Goal: Transaction & Acquisition: Purchase product/service

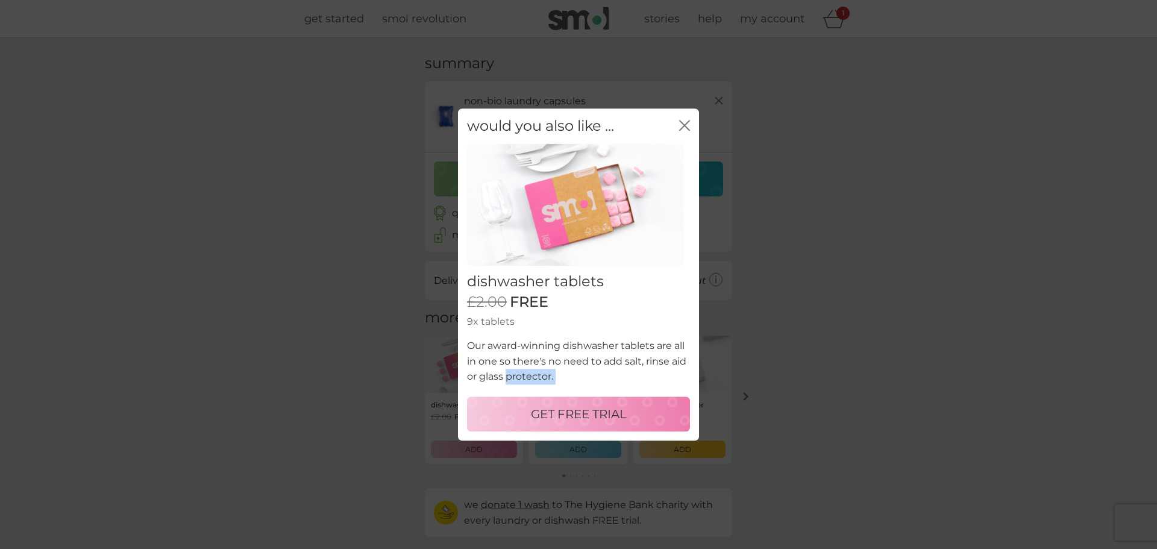
drag, startPoint x: 508, startPoint y: 393, endPoint x: 451, endPoint y: 345, distance: 75.7
click at [497, 388] on div "dishwasher tablets £2.00 FREE 9x tablets Our award-winning dishwasher tablets a…" at bounding box center [578, 292] width 241 height 297
click at [392, 297] on div "would you also like ... close dishwasher tablets £2.00 FREE 9x tablets Our awar…" at bounding box center [578, 274] width 1157 height 549
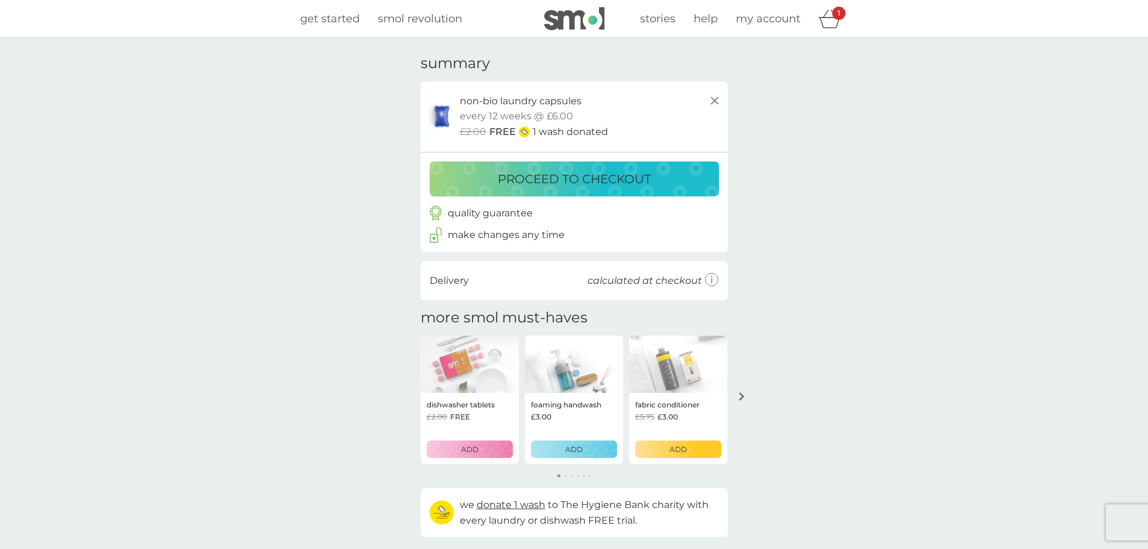
click at [533, 172] on p "proceed to checkout" at bounding box center [574, 178] width 153 height 19
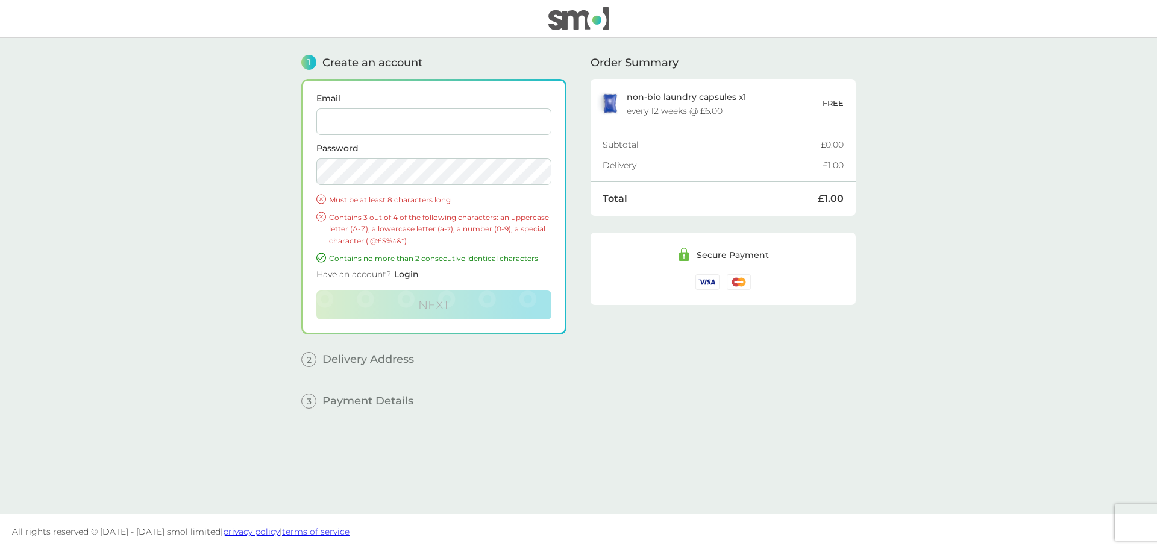
click at [386, 123] on input "Email" at bounding box center [433, 121] width 235 height 27
click at [345, 125] on input "Email" at bounding box center [433, 121] width 235 height 27
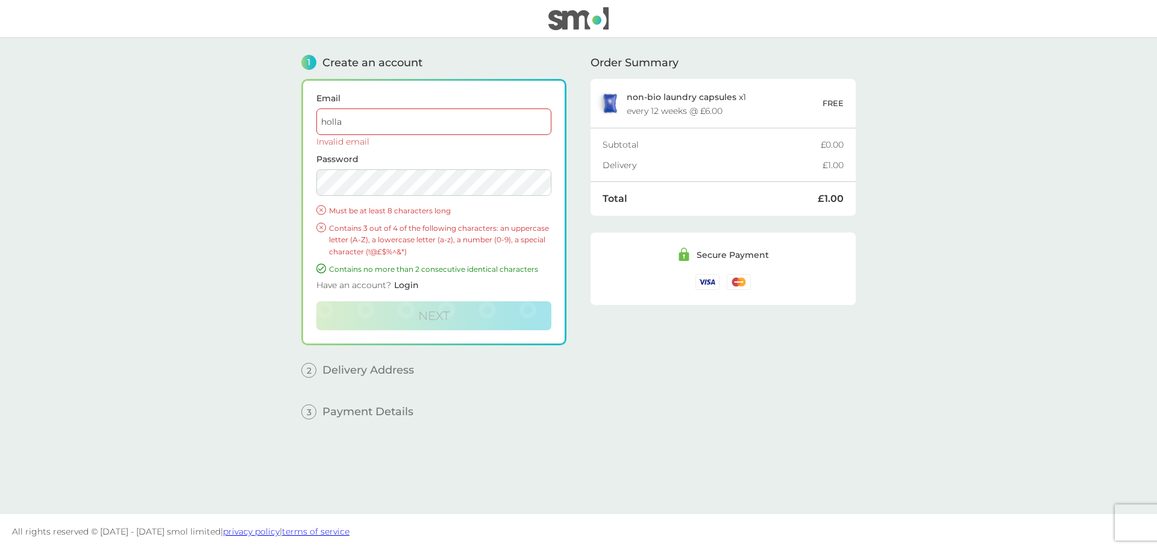
type input "[EMAIL_ADDRESS][DOMAIN_NAME]"
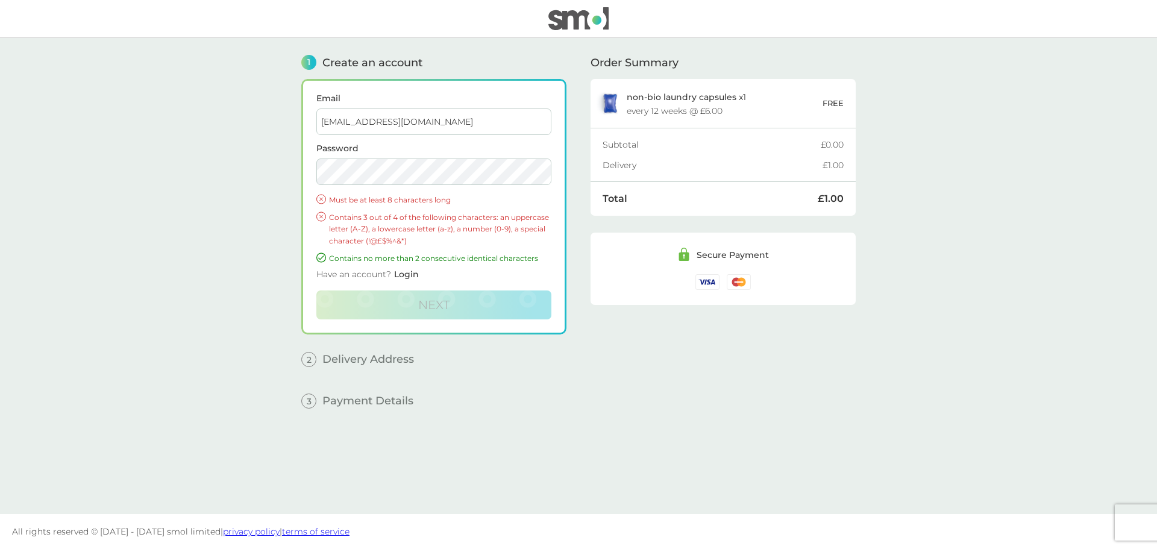
click at [284, 167] on main "1 Create an account Email [EMAIL_ADDRESS][DOMAIN_NAME] Password Must be at leas…" at bounding box center [578, 276] width 1157 height 476
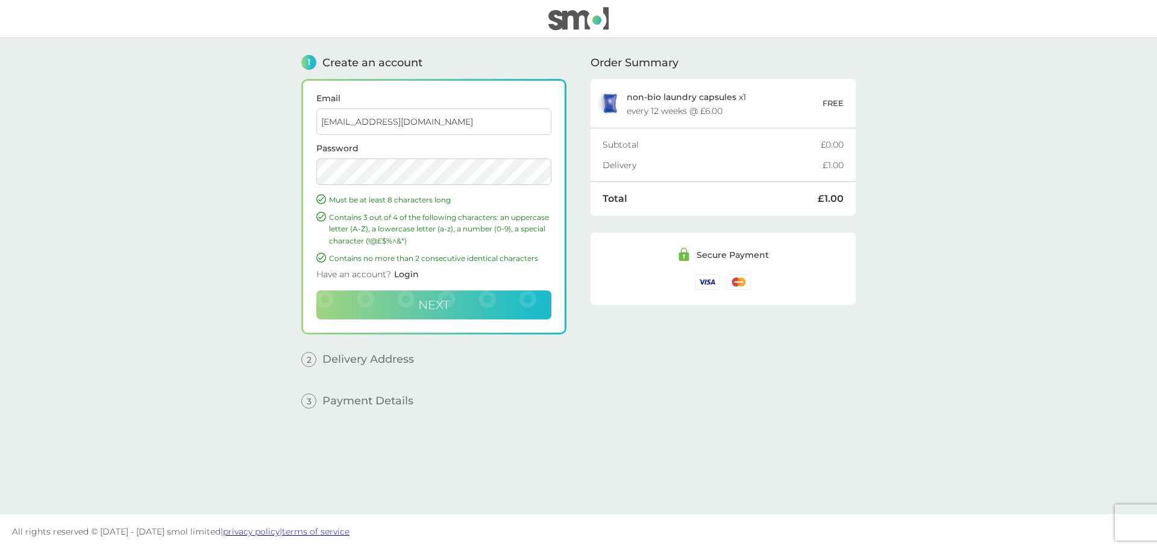
click at [435, 302] on span "Next" at bounding box center [433, 305] width 31 height 14
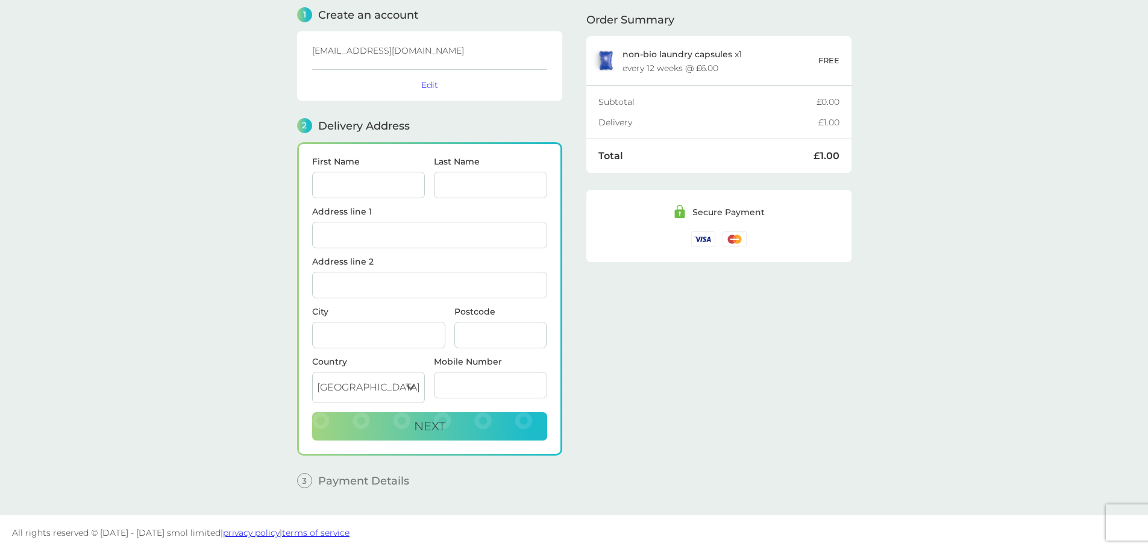
scroll to position [49, 0]
click at [341, 198] on div "First Name" at bounding box center [368, 181] width 122 height 50
click at [348, 180] on input "First Name" at bounding box center [368, 183] width 113 height 27
type input "[PERSON_NAME]"
click at [478, 171] on span "Last Name" at bounding box center [490, 176] width 113 height 41
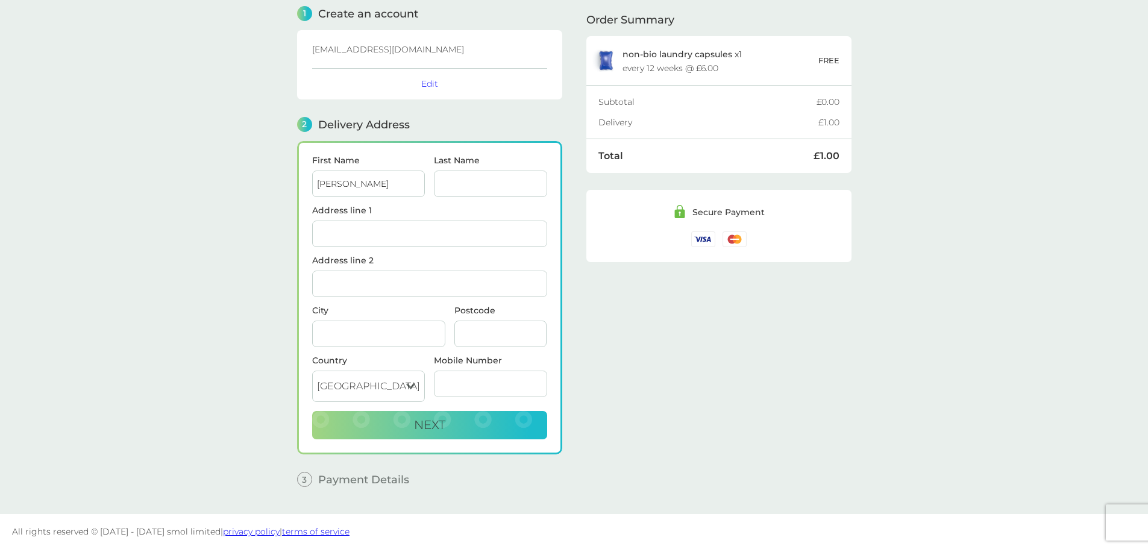
click at [474, 185] on input "Last Name" at bounding box center [490, 183] width 113 height 27
type input "Holland"
click at [463, 236] on input "Address line 1" at bounding box center [429, 233] width 235 height 27
type input "[STREET_ADDRESS]"
type input "Todmorden"
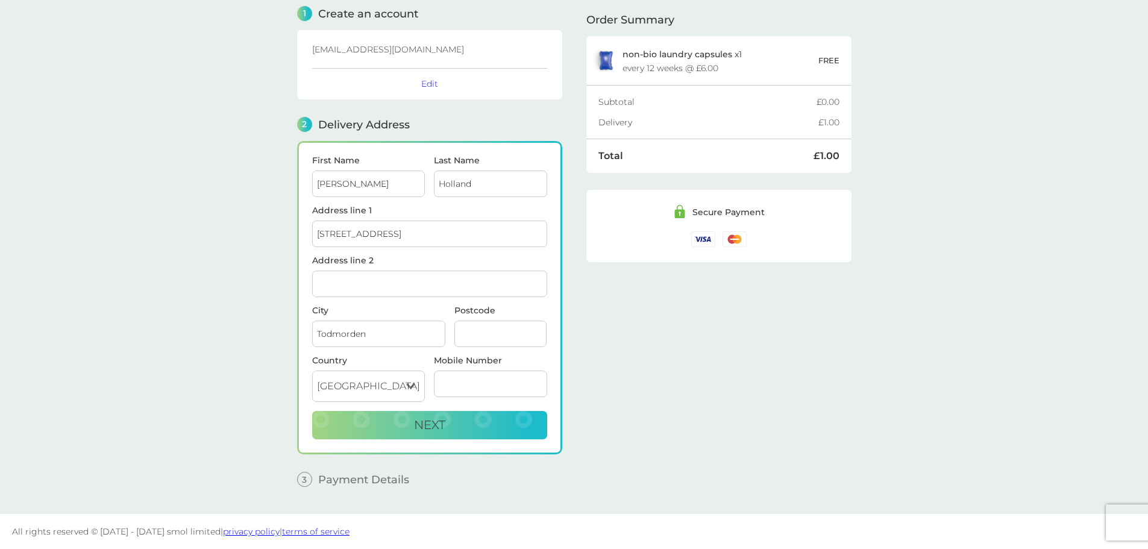
type input "OL14 6PD"
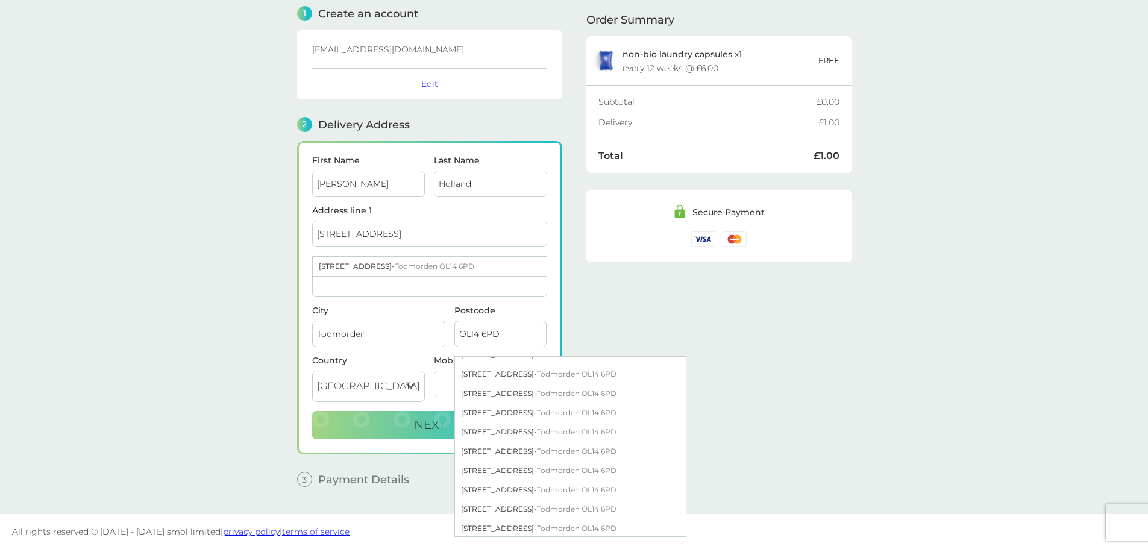
scroll to position [482, 0]
click at [482, 510] on div "[STREET_ADDRESS]" at bounding box center [570, 508] width 231 height 19
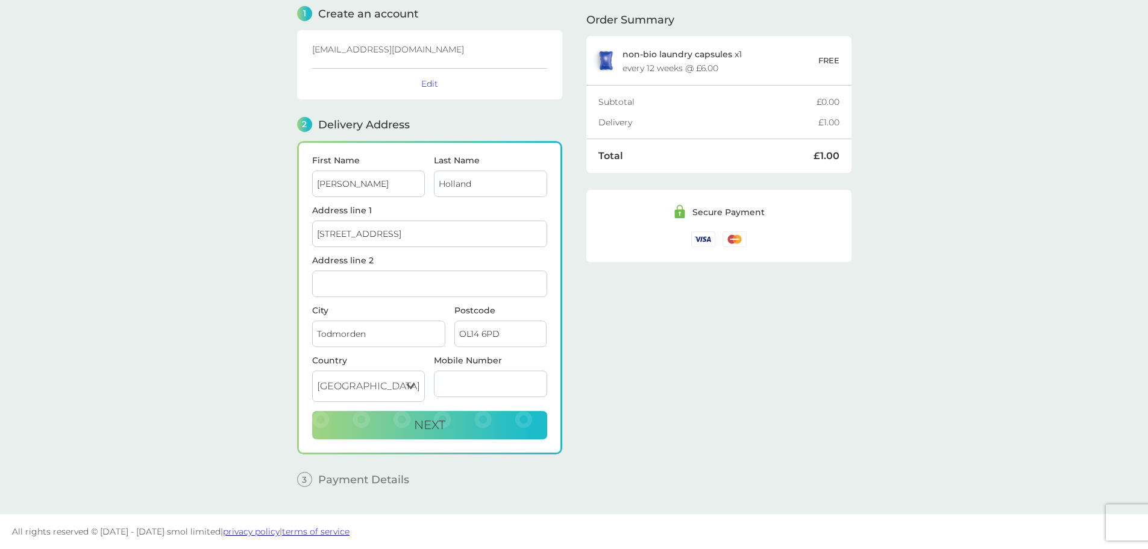
click at [234, 364] on main "1 Create an account [EMAIL_ADDRESS][DOMAIN_NAME] Edit 2 Delivery Address First …" at bounding box center [574, 251] width 1148 height 525
click at [413, 436] on button "Next" at bounding box center [429, 425] width 235 height 29
type input "07835050748"
click at [496, 425] on button "Next" at bounding box center [429, 425] width 235 height 29
checkbox input "true"
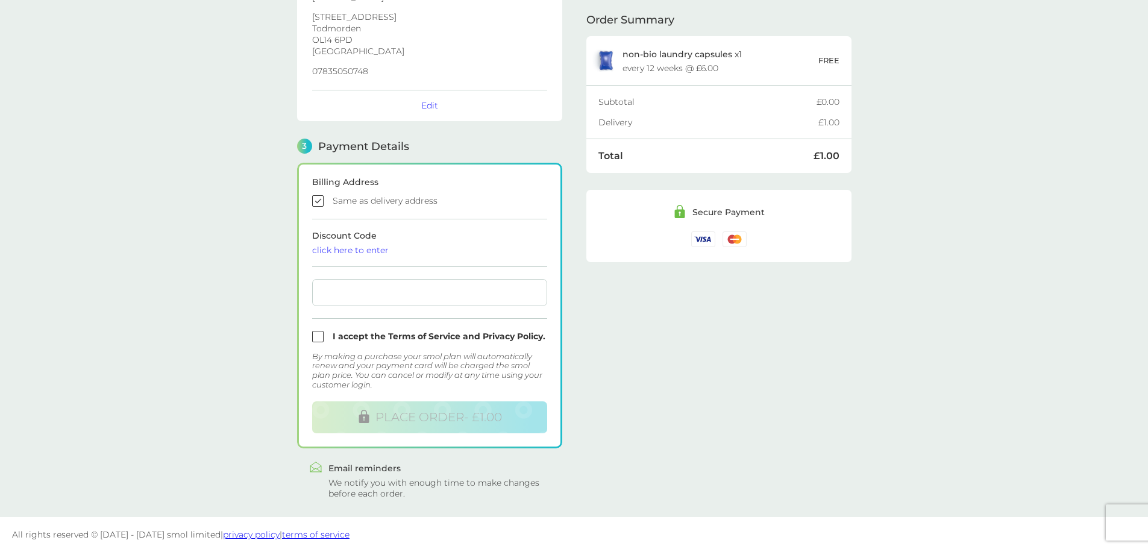
scroll to position [215, 0]
